Goal: Information Seeking & Learning: Learn about a topic

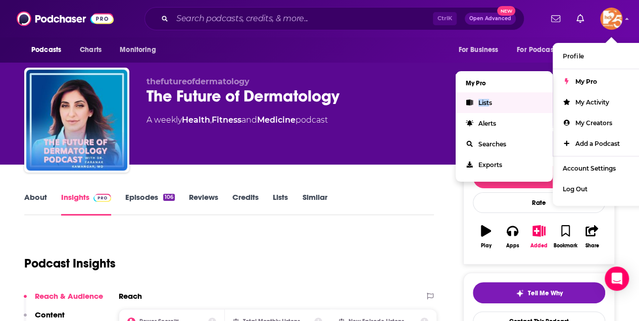
drag, startPoint x: 491, startPoint y: 94, endPoint x: 486, endPoint y: 101, distance: 8.3
click at [486, 101] on ul "My Pro Lists Alerts Searches Exports" at bounding box center [504, 126] width 97 height 111
click at [483, 100] on span "Lists" at bounding box center [485, 103] width 14 height 8
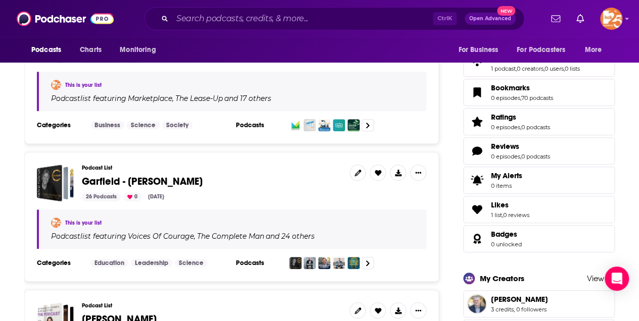
scroll to position [505, 0]
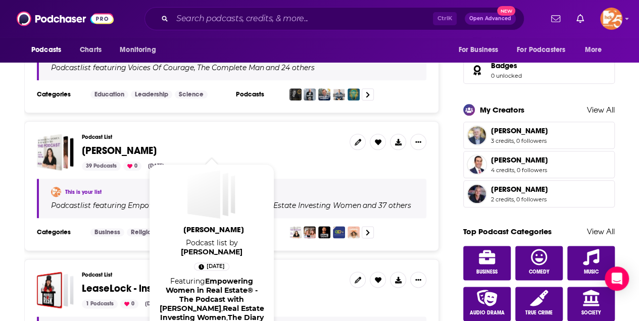
click at [107, 151] on span "[PERSON_NAME]" at bounding box center [119, 150] width 75 height 13
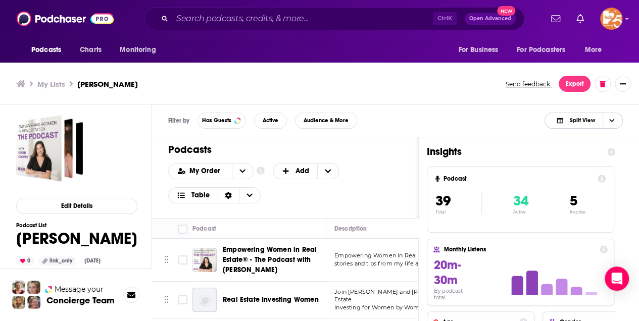
click at [570, 122] on span "Split View" at bounding box center [581, 121] width 25 height 6
click at [575, 155] on span "Podcast Only" at bounding box center [590, 155] width 50 height 6
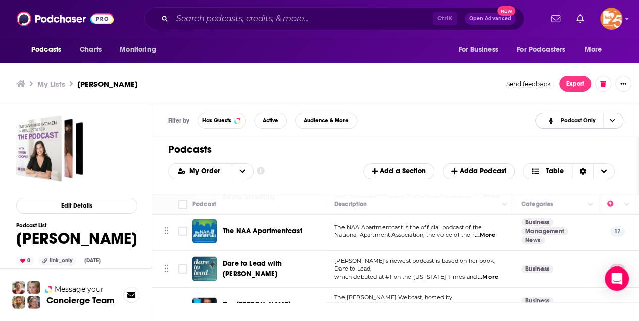
scroll to position [1375, 0]
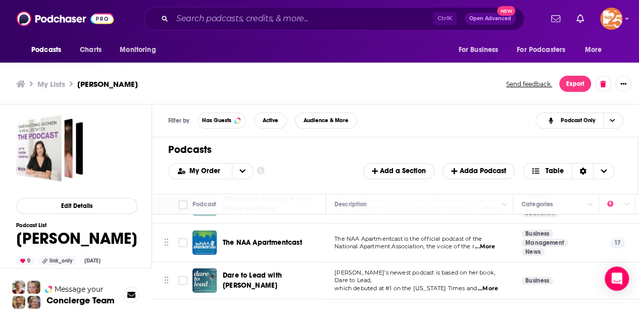
click at [487, 243] on span "...More" at bounding box center [485, 247] width 20 height 8
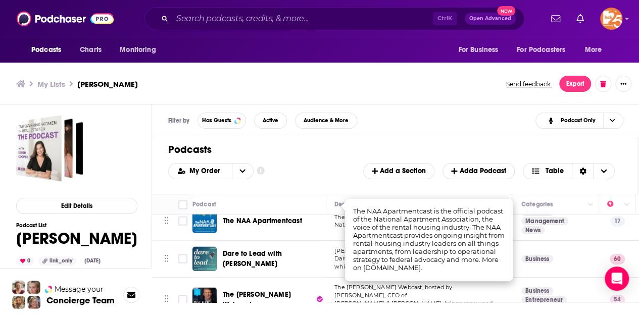
scroll to position [1408, 0]
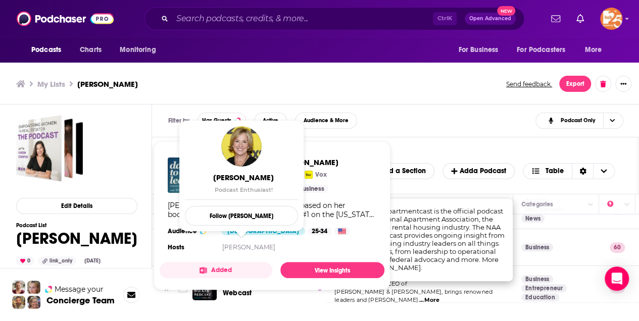
click at [406, 96] on div "My Lists [PERSON_NAME] Send feedback. Export" at bounding box center [319, 84] width 639 height 41
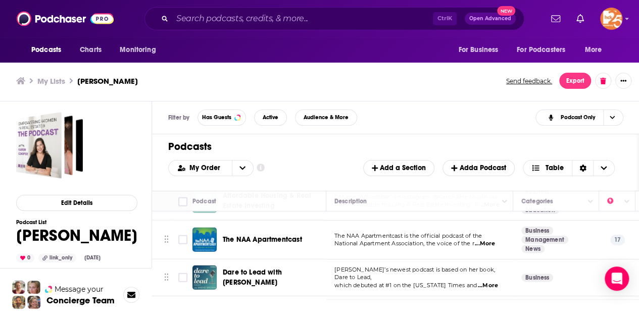
scroll to position [1341, 0]
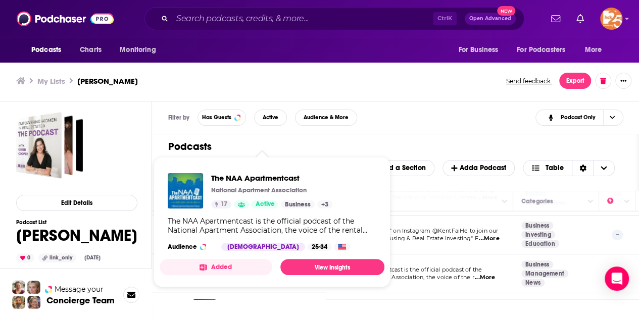
click at [267, 267] on button "Added" at bounding box center [216, 267] width 113 height 16
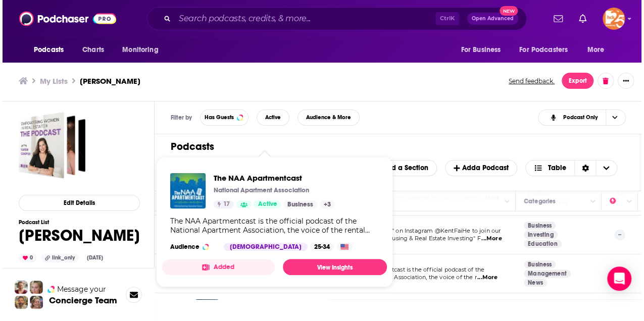
scroll to position [0, 0]
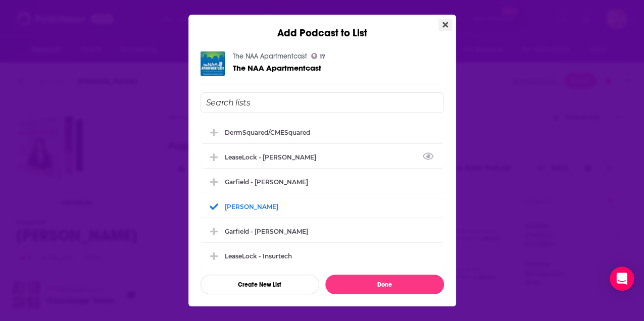
click at [445, 27] on icon "Close" at bounding box center [445, 25] width 6 height 8
click at [442, 25] on icon "Close" at bounding box center [445, 25] width 6 height 8
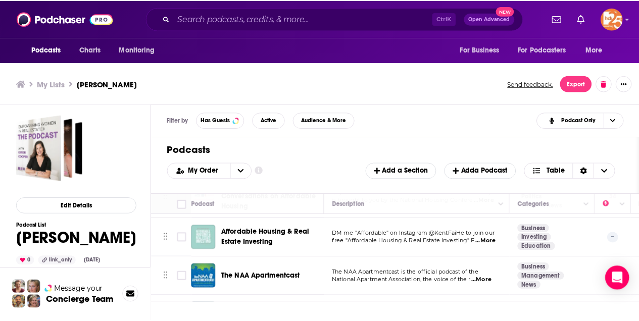
scroll to position [3, 0]
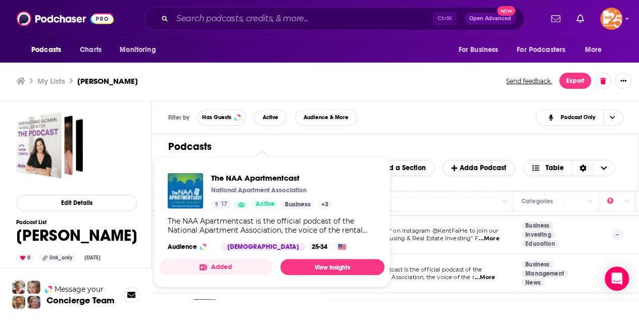
click at [294, 265] on link "View Insights" at bounding box center [332, 267] width 104 height 16
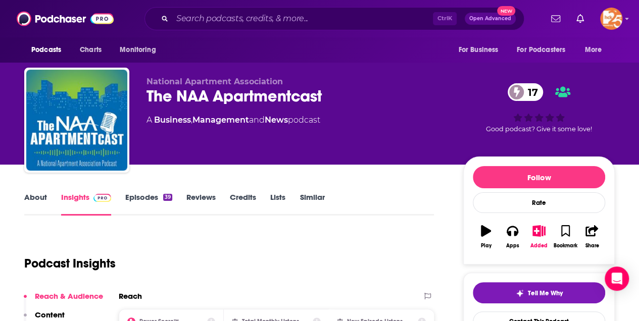
click at [34, 194] on link "About" at bounding box center [35, 203] width 23 height 23
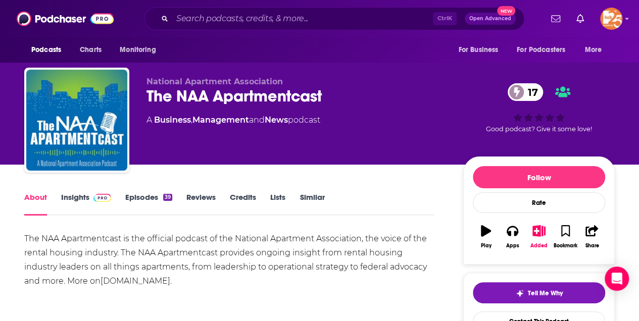
click at [82, 200] on link "Insights" at bounding box center [86, 203] width 50 height 23
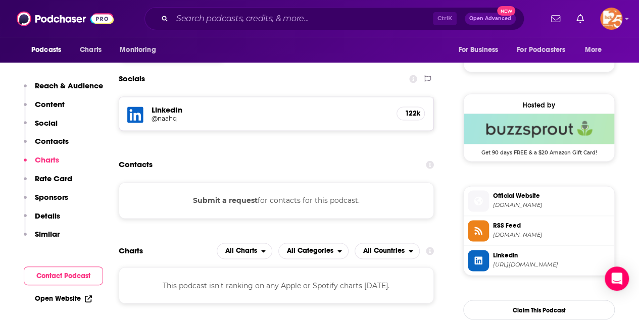
scroll to position [639, 0]
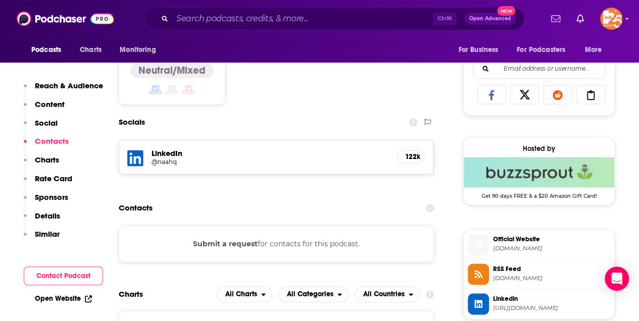
click at [229, 242] on button "Submit a request" at bounding box center [225, 243] width 65 height 11
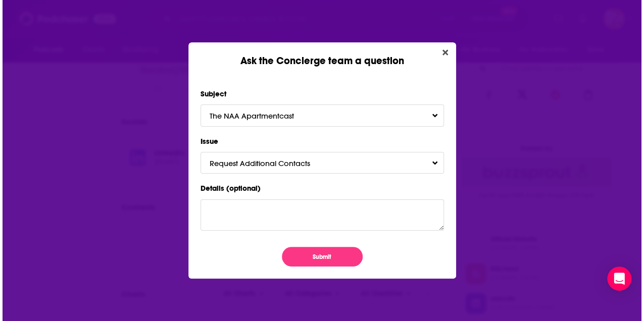
scroll to position [0, 0]
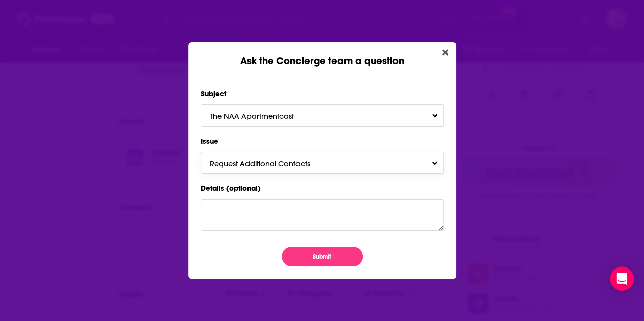
click at [263, 163] on span "Request Additional Contacts" at bounding box center [270, 164] width 121 height 10
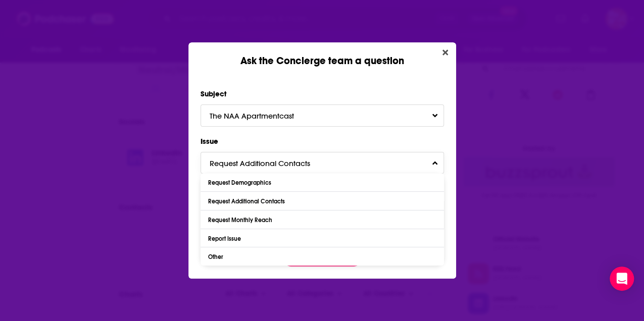
click at [263, 163] on span "Request Additional Contacts" at bounding box center [270, 164] width 121 height 10
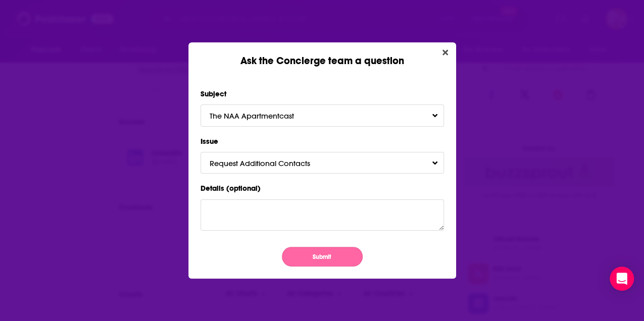
click at [332, 257] on button "Submit" at bounding box center [322, 257] width 81 height 20
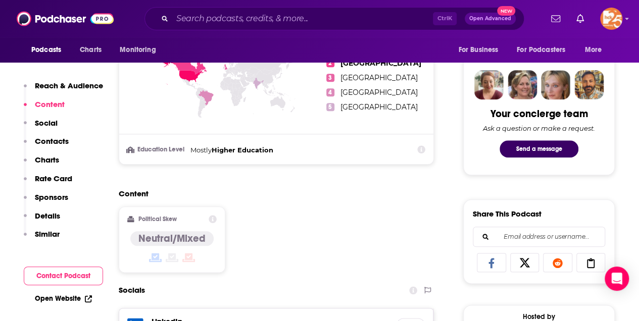
scroll to position [303, 0]
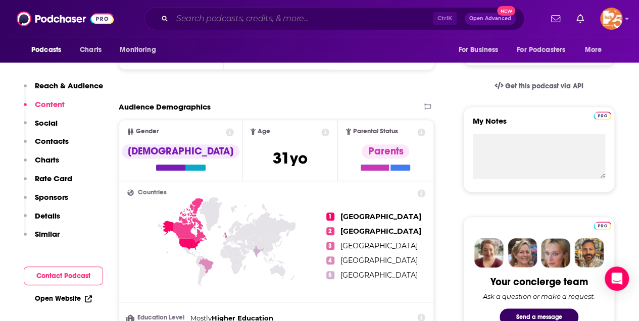
click at [196, 21] on input "Search podcasts, credits, & more..." at bounding box center [302, 19] width 261 height 16
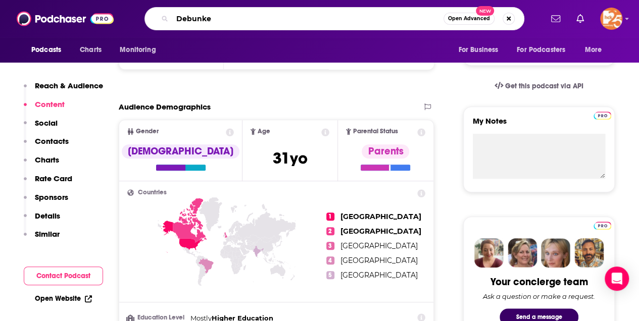
type input "Debunked"
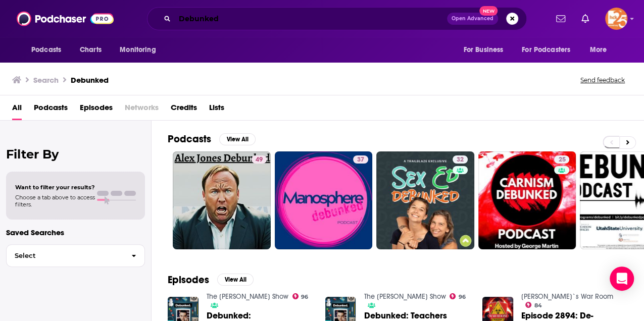
click at [179, 21] on input "Debunked" at bounding box center [311, 19] width 272 height 16
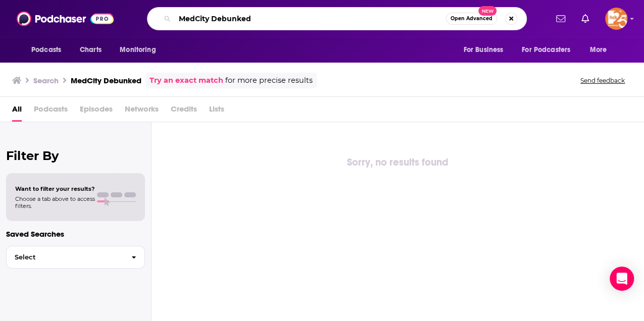
drag, startPoint x: 212, startPoint y: 22, endPoint x: 164, endPoint y: 22, distance: 48.0
click at [164, 22] on div "MedCity Debunked Open Advanced New" at bounding box center [337, 18] width 380 height 23
click at [224, 17] on input "Debunked" at bounding box center [310, 19] width 271 height 16
type input "Debunked medical"
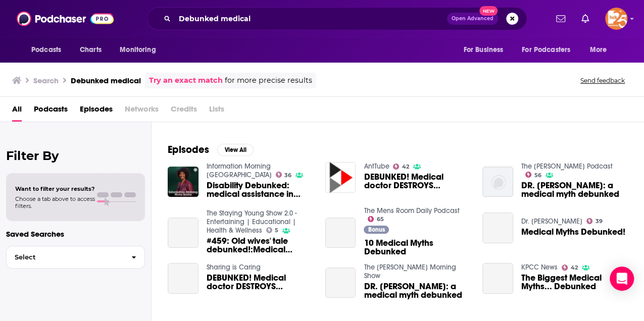
scroll to position [134, 0]
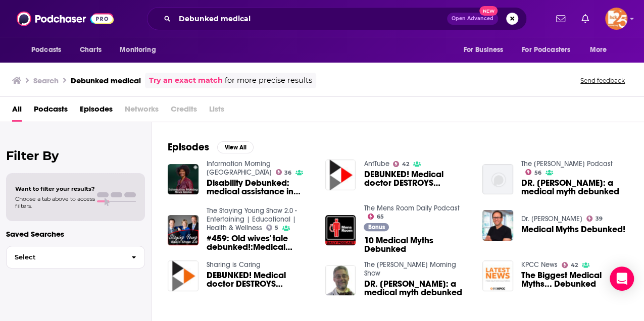
click at [544, 264] on div "Podcasts Charts Monitoring Debunked medical Open Advanced New For Business For …" at bounding box center [322, 160] width 644 height 321
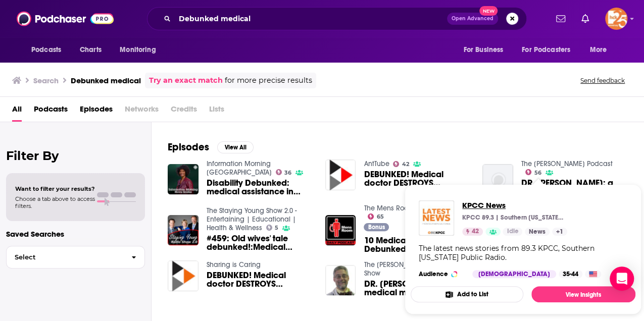
click at [472, 206] on span "KPCC News" at bounding box center [514, 205] width 105 height 10
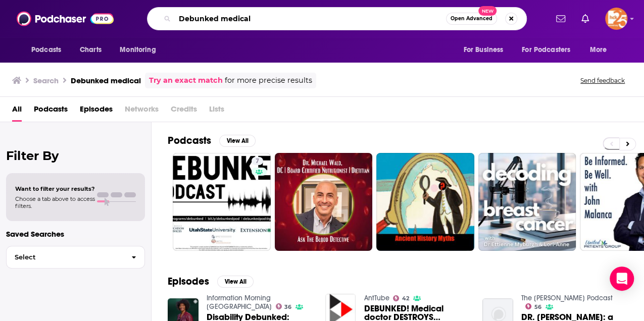
drag, startPoint x: 259, startPoint y: 15, endPoint x: 169, endPoint y: 18, distance: 89.9
click at [169, 18] on div "Debunked medical Open Advanced New" at bounding box center [337, 18] width 380 height 23
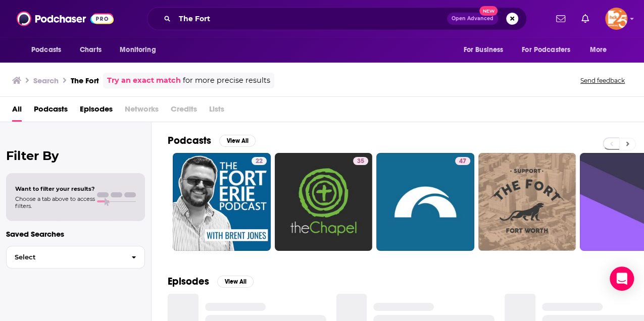
click at [624, 141] on button at bounding box center [627, 144] width 17 height 13
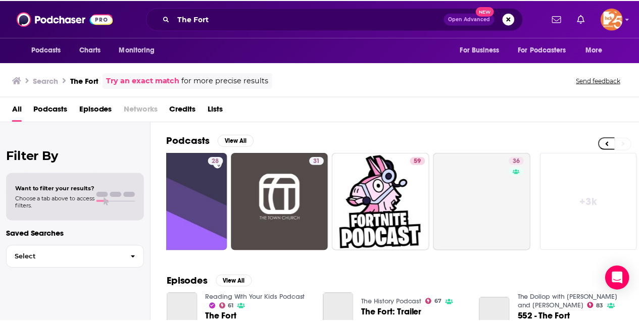
scroll to position [0, 451]
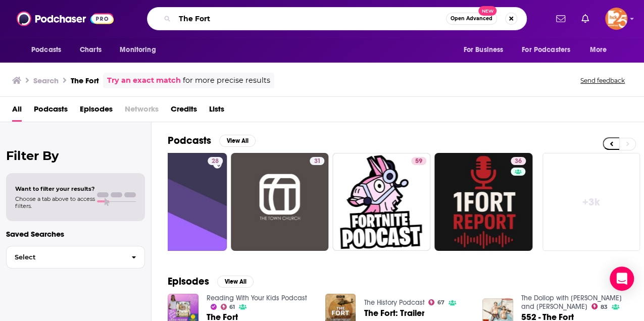
click at [237, 22] on input "The Fort" at bounding box center [310, 19] width 271 height 16
type input "The Fort with [PERSON_NAME]"
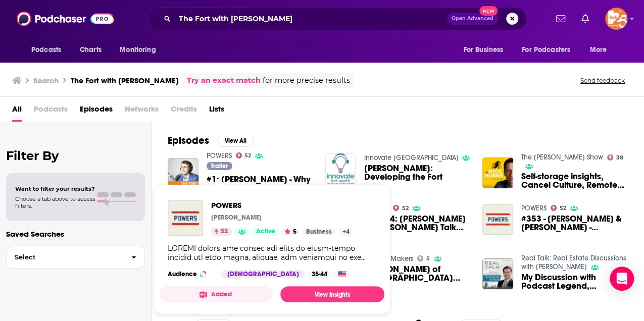
click at [219, 207] on span "POWERS" at bounding box center [282, 205] width 142 height 10
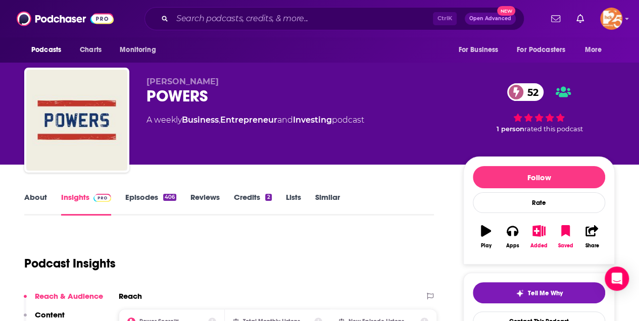
click at [38, 198] on link "About" at bounding box center [35, 203] width 23 height 23
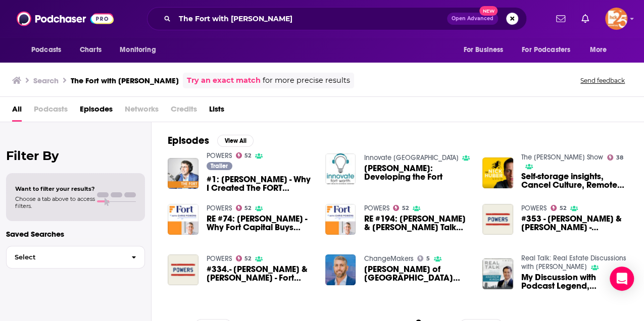
click at [414, 221] on span "RE #194: [PERSON_NAME] & [PERSON_NAME] Talk Fort Capital's 2021 Year in Review" at bounding box center [417, 223] width 107 height 17
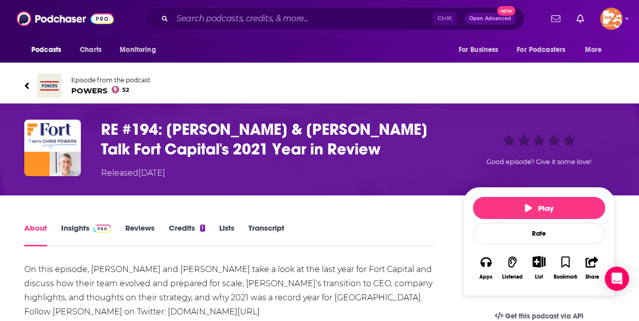
click at [82, 226] on link "Insights" at bounding box center [86, 234] width 50 height 23
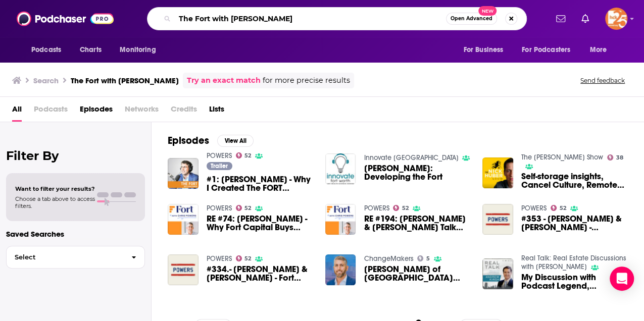
drag, startPoint x: 230, startPoint y: 20, endPoint x: 169, endPoint y: 19, distance: 61.1
click at [169, 19] on div "The Fort with [PERSON_NAME] Open Advanced New" at bounding box center [337, 18] width 380 height 23
type input "[PERSON_NAME]"
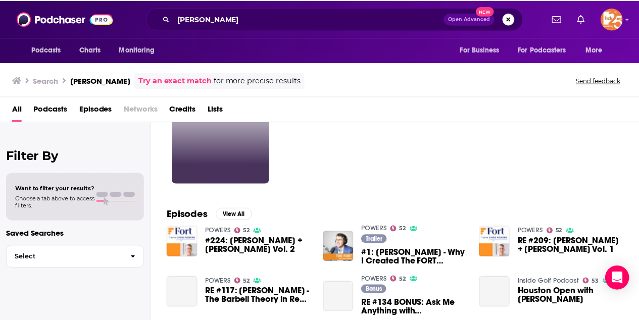
scroll to position [168, 0]
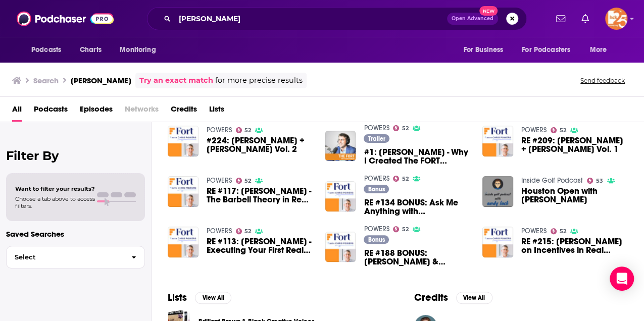
click at [221, 124] on div "Episodes View All POWERS 52 #224: [PERSON_NAME] + [PERSON_NAME] Vol. 2 POWERS 5…" at bounding box center [398, 187] width 492 height 184
click at [221, 127] on link "POWERS" at bounding box center [219, 130] width 25 height 9
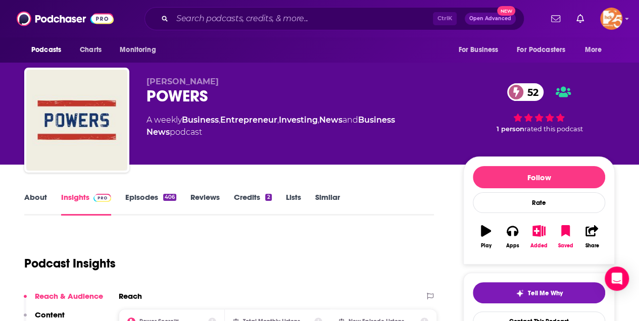
click at [30, 195] on link "About" at bounding box center [35, 203] width 23 height 23
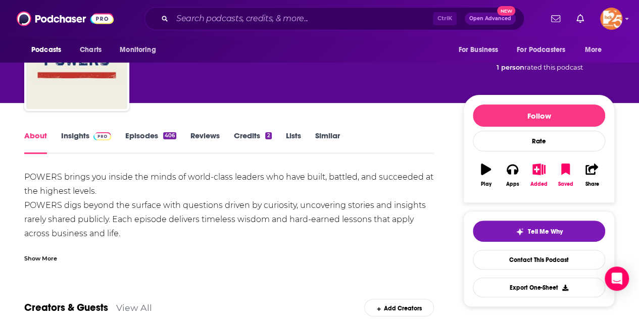
scroll to position [67, 0]
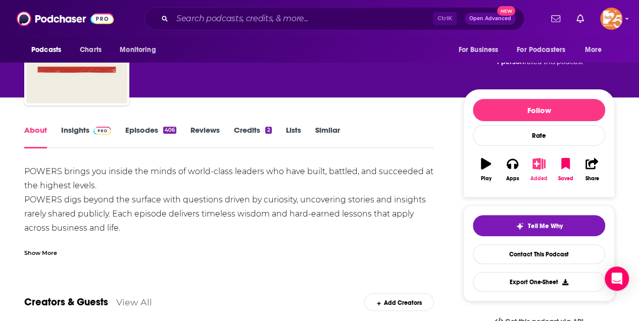
click at [536, 163] on icon "button" at bounding box center [538, 163] width 13 height 11
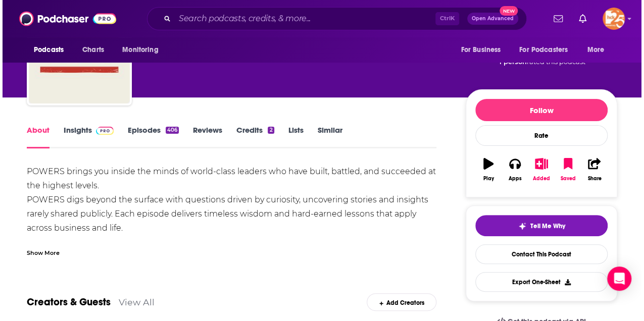
scroll to position [0, 0]
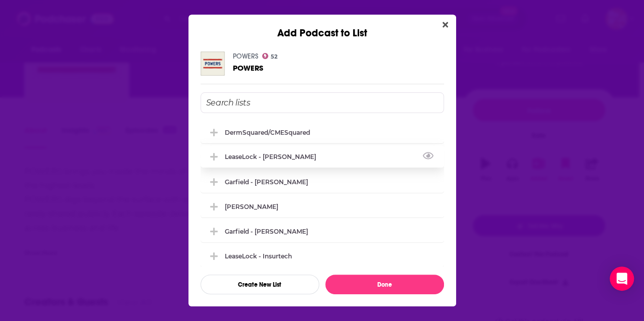
click at [282, 151] on div "LeaseLock - [PERSON_NAME]" at bounding box center [321, 156] width 243 height 22
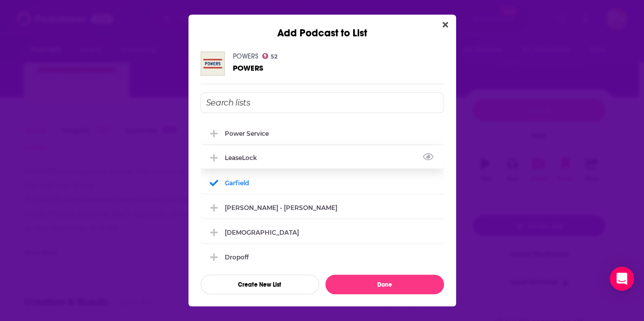
scroll to position [235, 0]
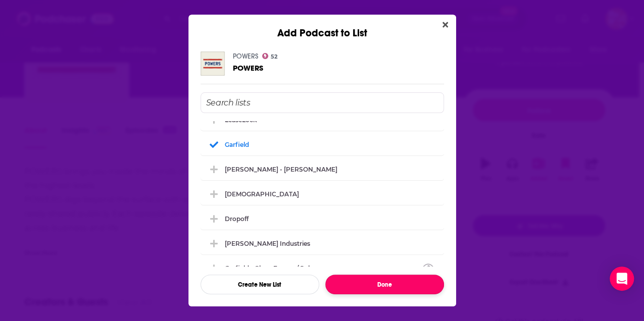
click at [380, 283] on button "Done" at bounding box center [384, 285] width 119 height 20
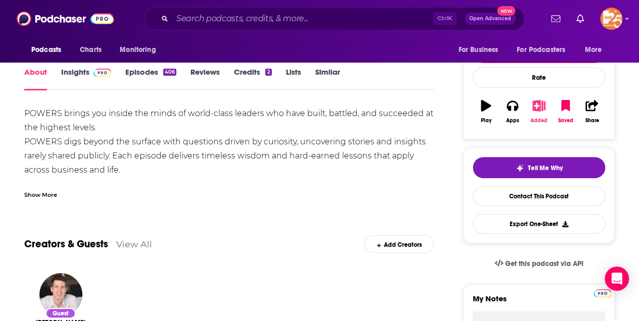
scroll to position [33, 0]
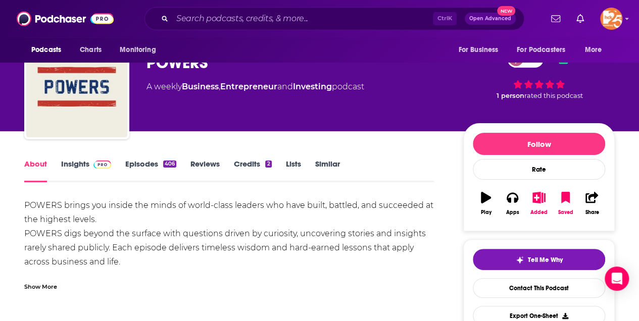
click at [78, 166] on link "Insights" at bounding box center [86, 170] width 50 height 23
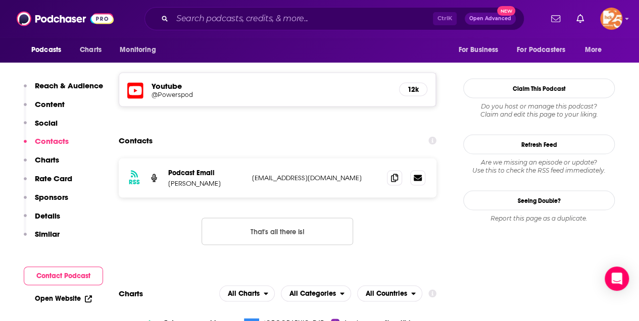
scroll to position [909, 0]
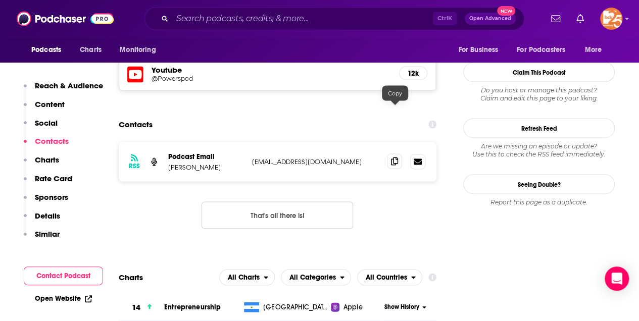
click at [393, 157] on icon at bounding box center [394, 161] width 7 height 8
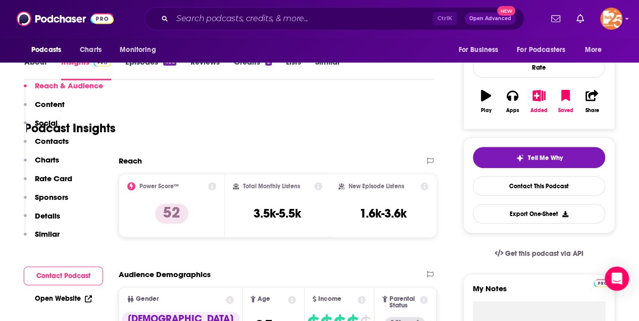
scroll to position [202, 0]
